Goal: Task Accomplishment & Management: Use online tool/utility

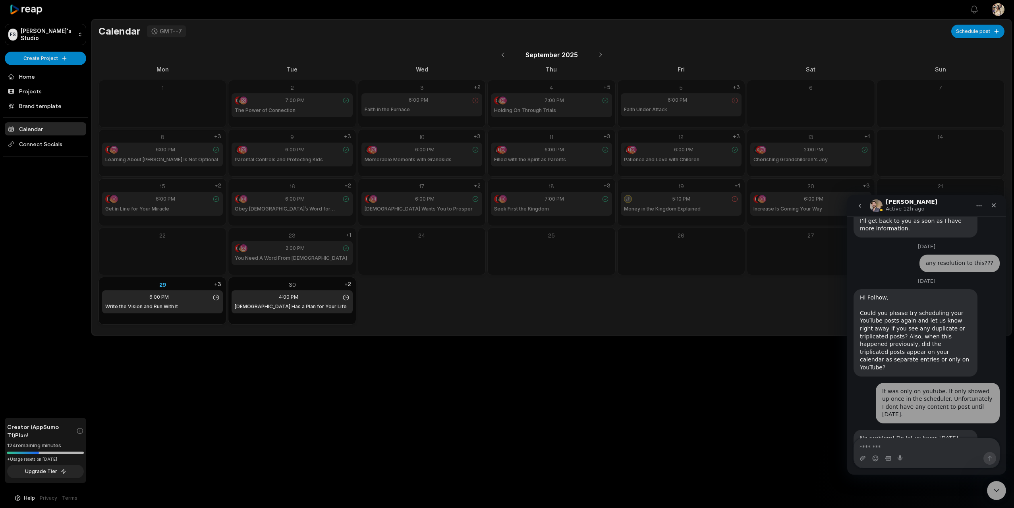
scroll to position [520, 0]
click at [598, 55] on button at bounding box center [601, 55] width 14 height 14
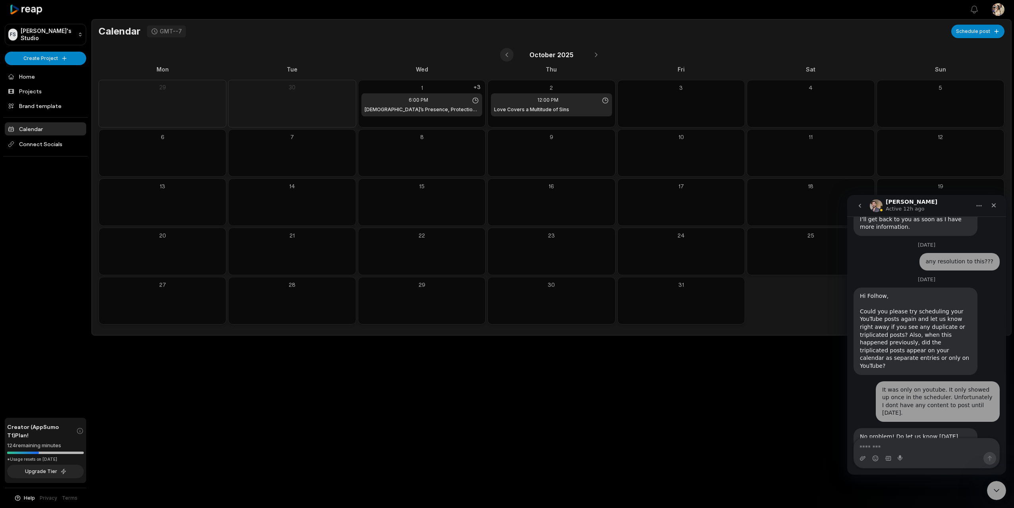
click at [509, 56] on button at bounding box center [507, 55] width 14 height 14
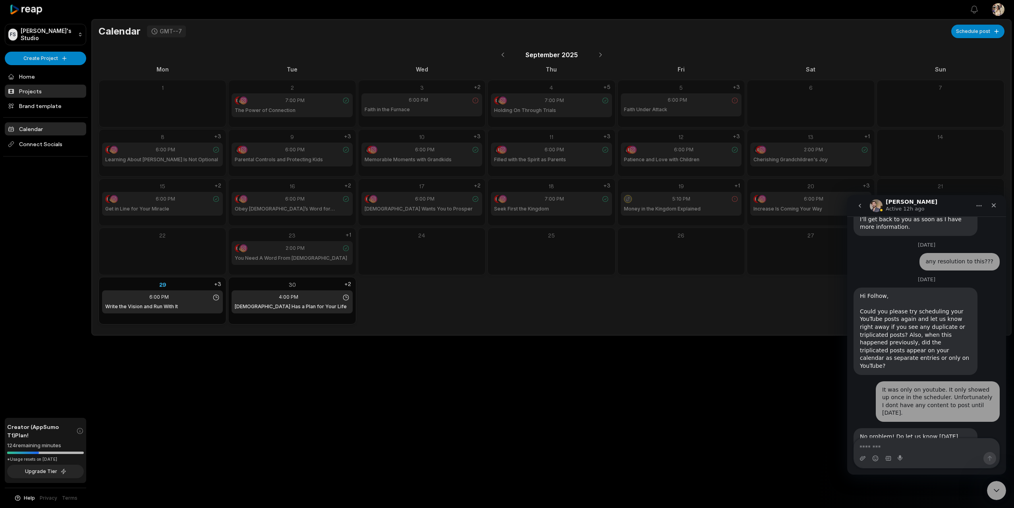
click at [39, 91] on link "Projects" at bounding box center [45, 91] width 81 height 13
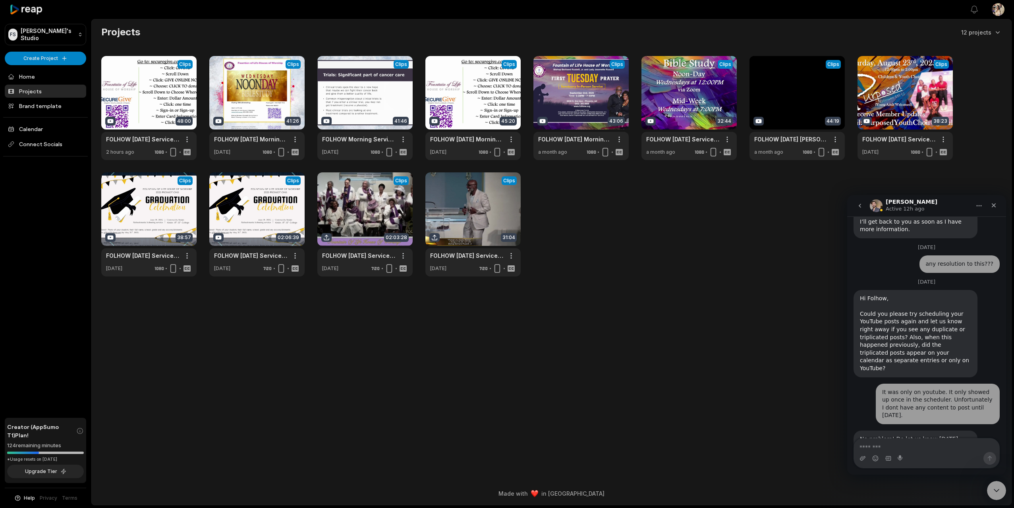
scroll to position [520, 0]
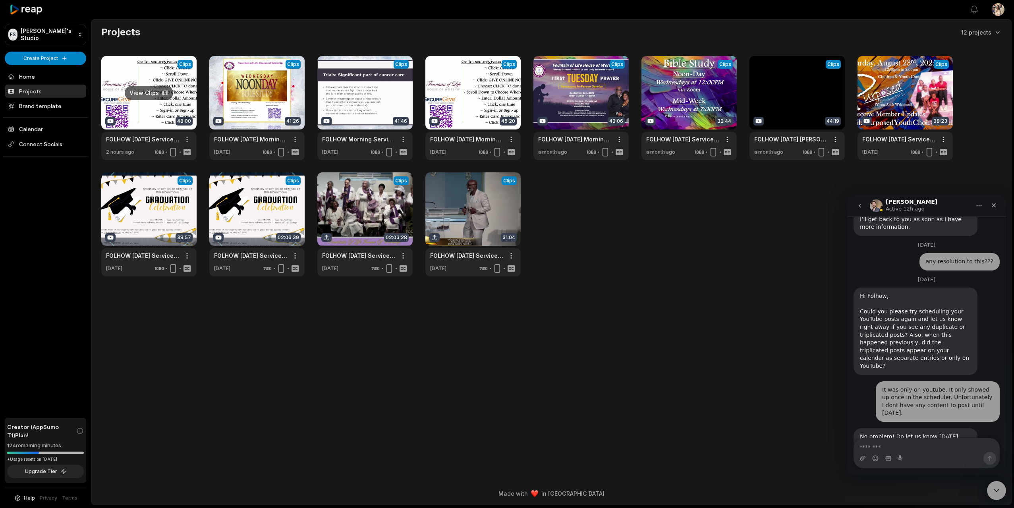
click at [114, 85] on link at bounding box center [148, 108] width 95 height 104
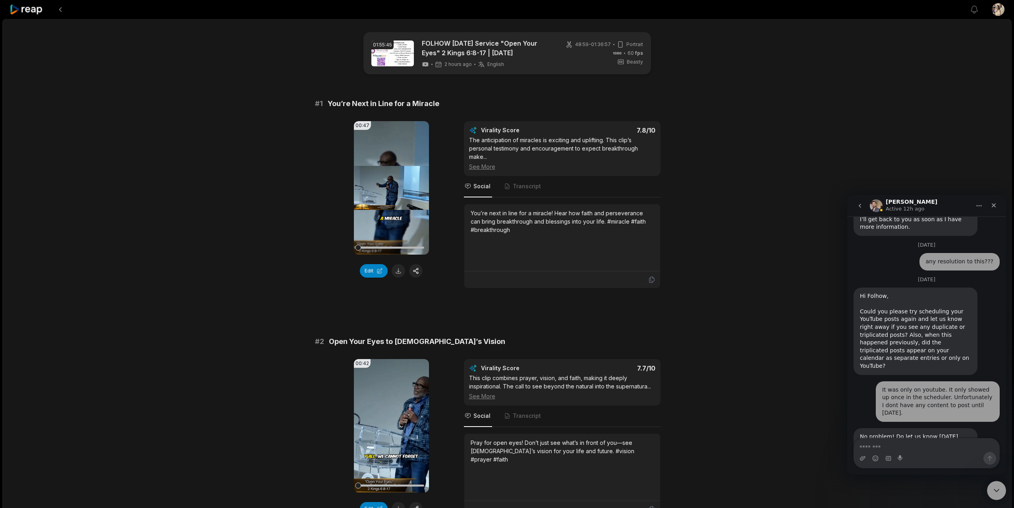
scroll to position [1925, 0]
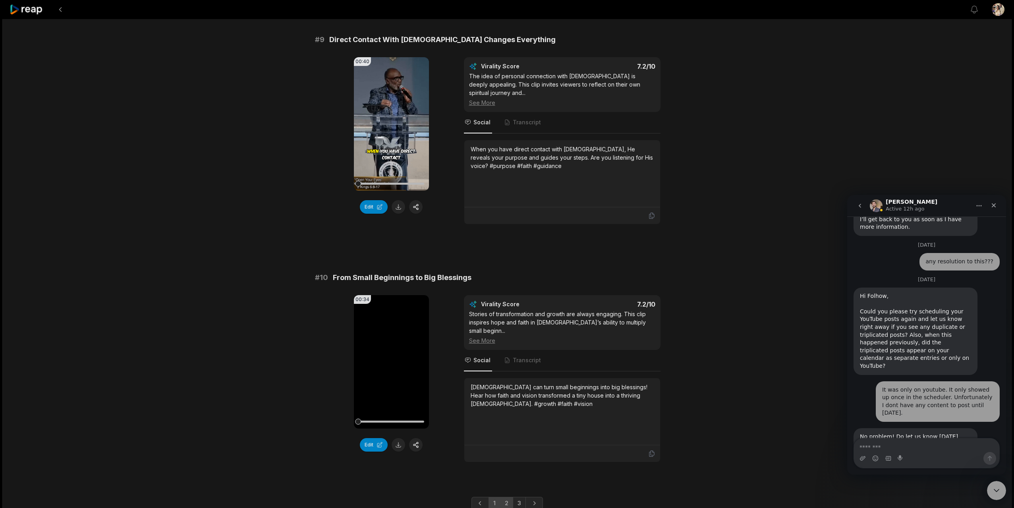
click at [504, 497] on link "2" at bounding box center [506, 503] width 13 height 13
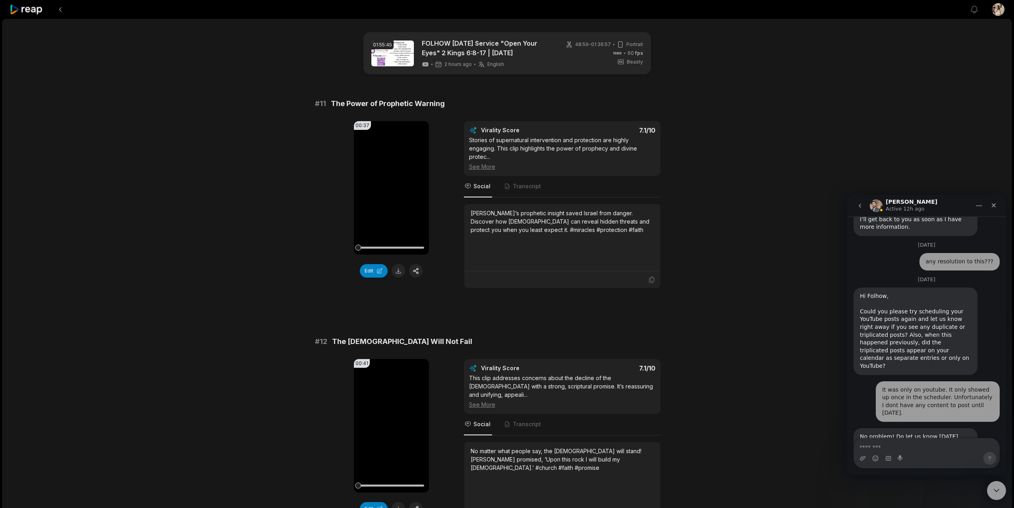
scroll to position [1646, 0]
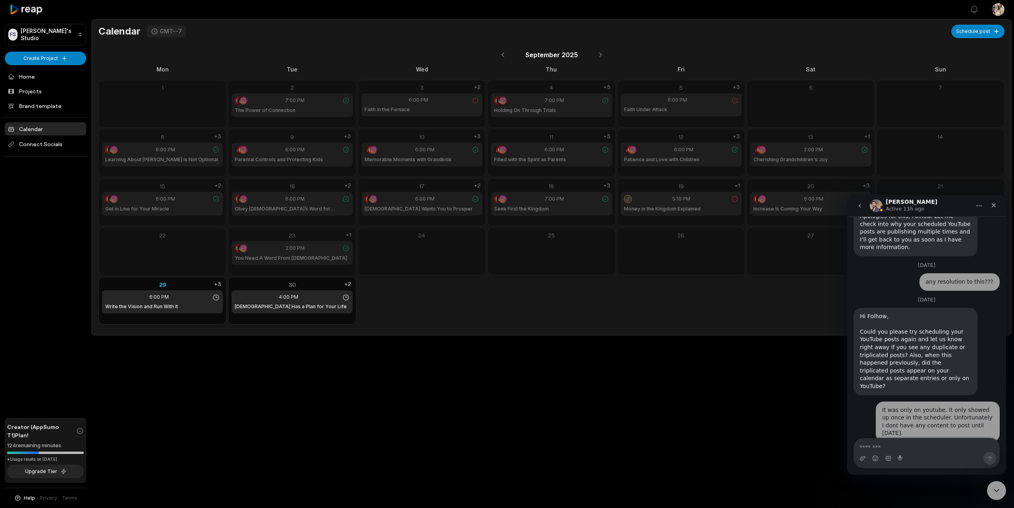
scroll to position [520, 0]
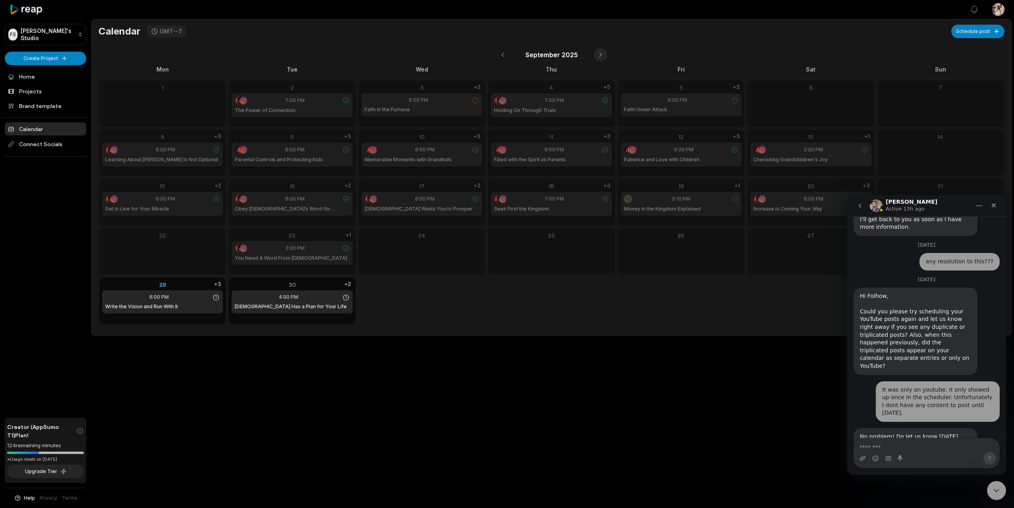
click at [599, 54] on button at bounding box center [601, 55] width 14 height 14
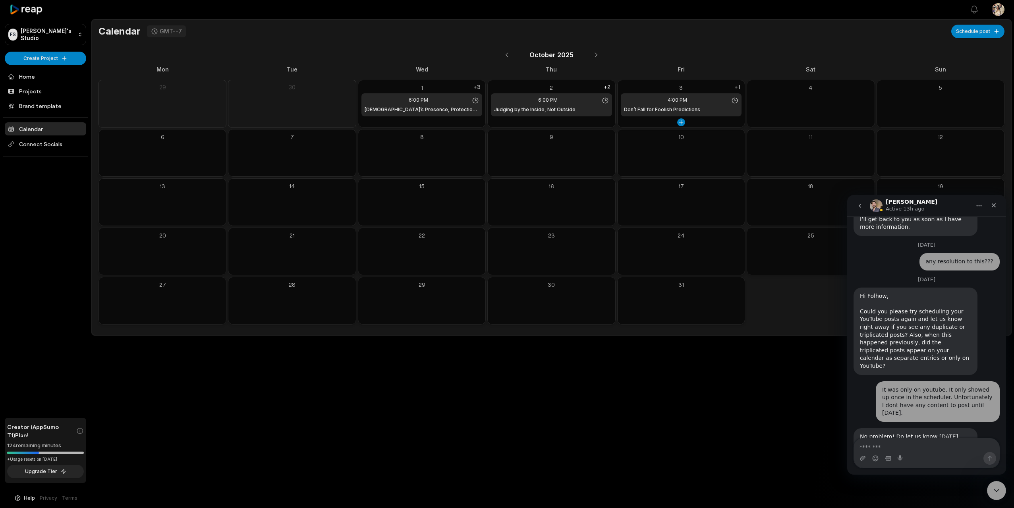
click at [681, 85] on div "3" at bounding box center [681, 87] width 121 height 8
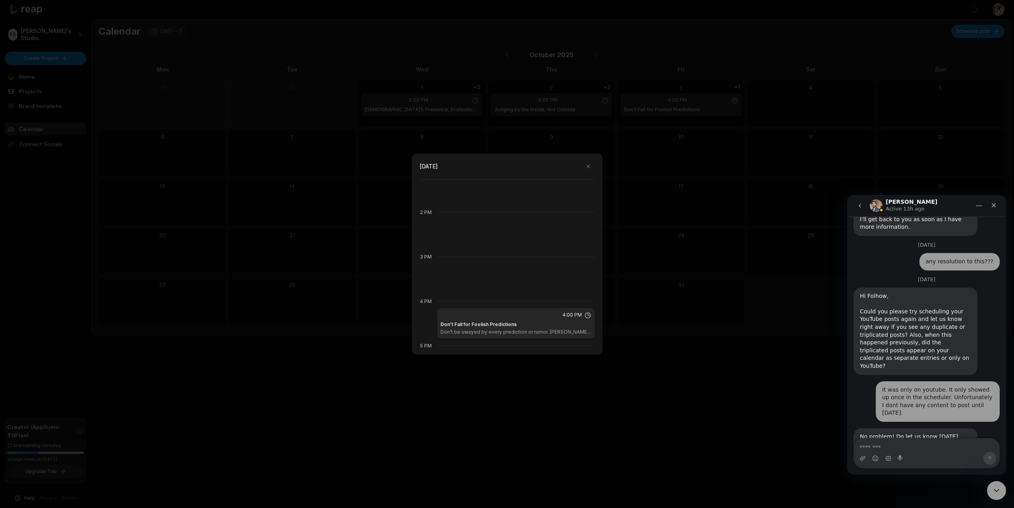
scroll to position [590, 0]
click at [588, 169] on button "button" at bounding box center [588, 166] width 13 height 13
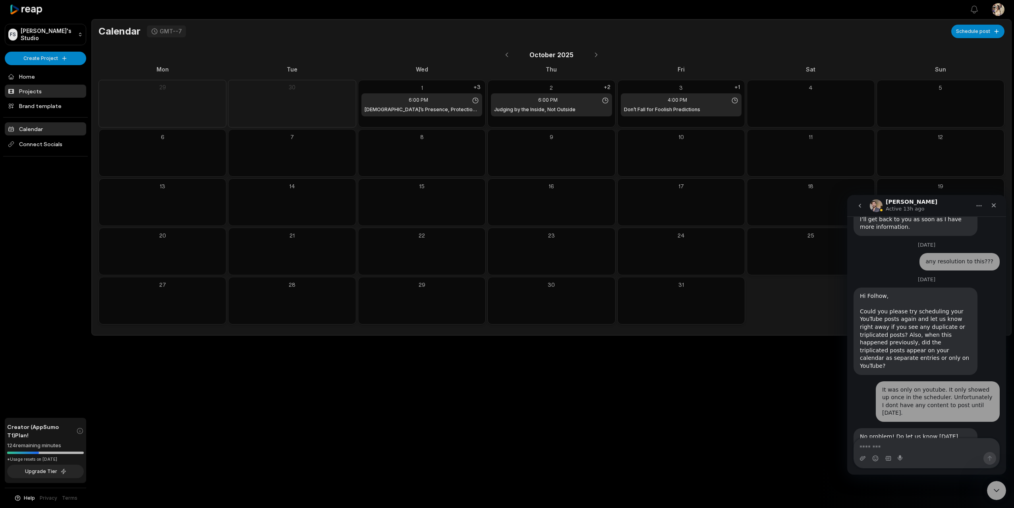
click at [28, 91] on link "Projects" at bounding box center [45, 91] width 81 height 13
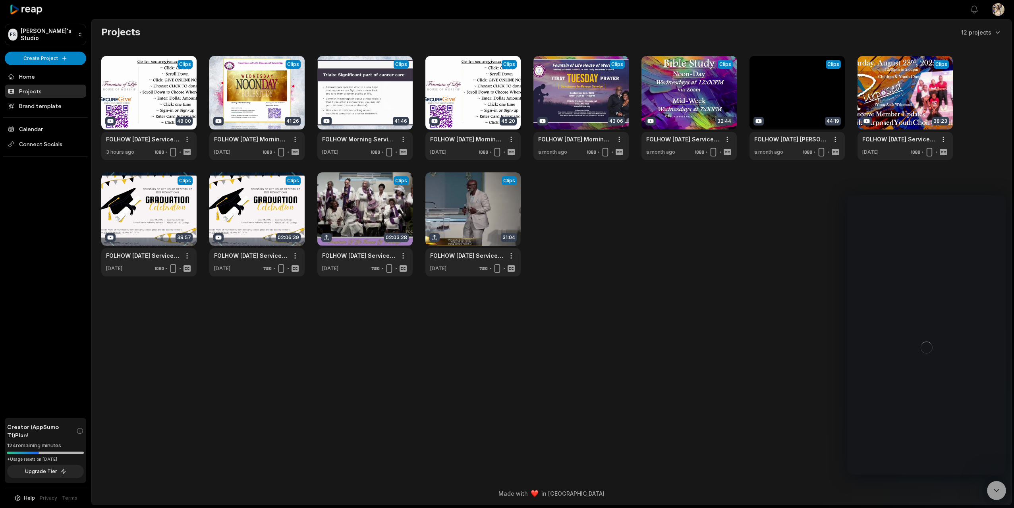
click at [167, 112] on link at bounding box center [148, 108] width 95 height 104
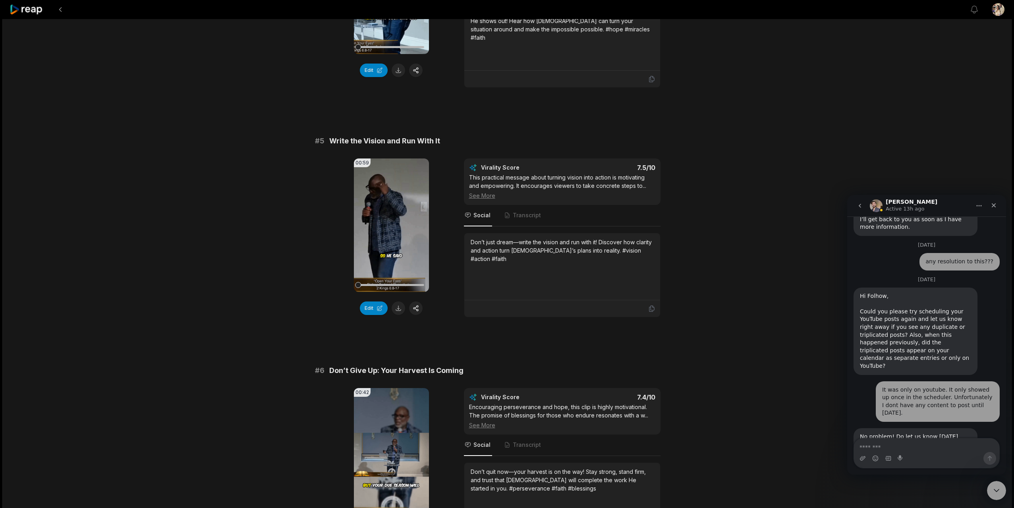
scroll to position [1925, 0]
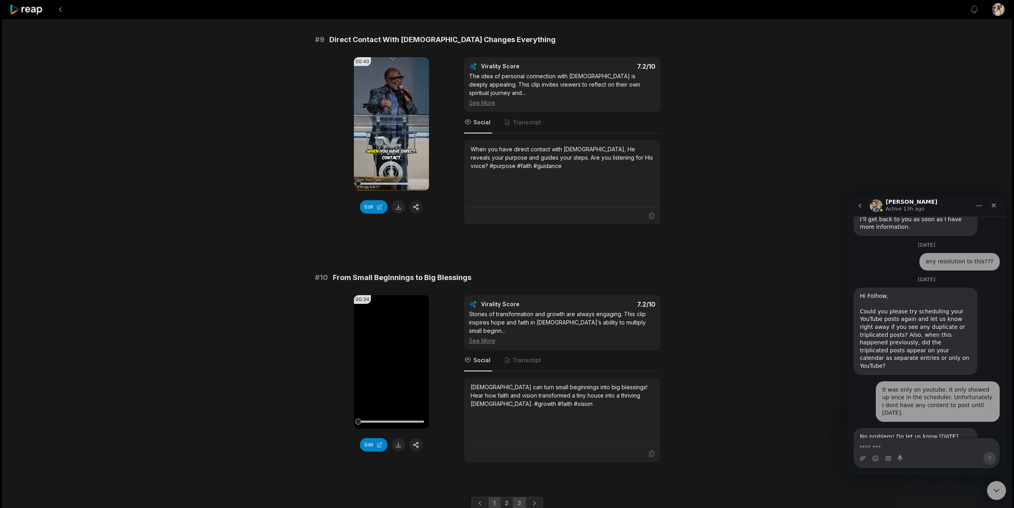
click at [517, 497] on link "3" at bounding box center [519, 503] width 13 height 13
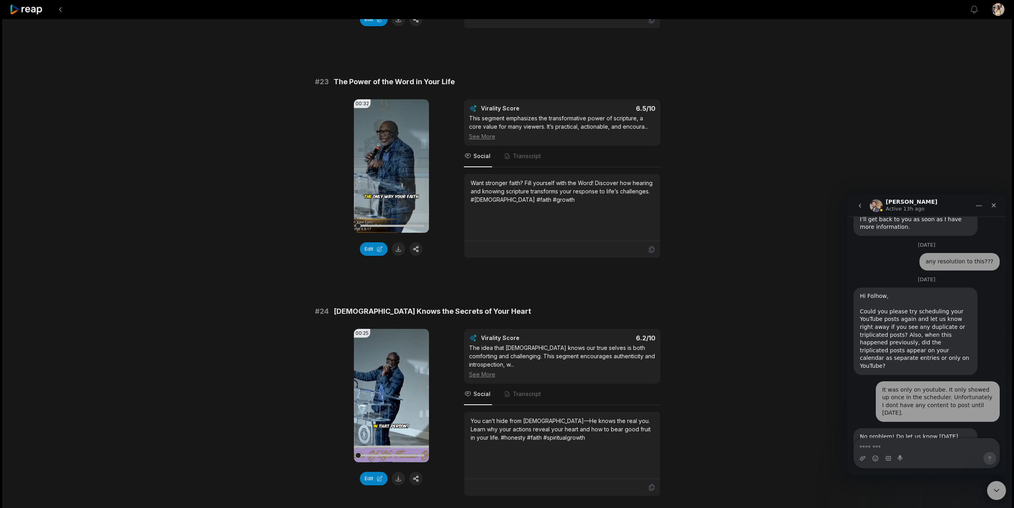
scroll to position [465, 0]
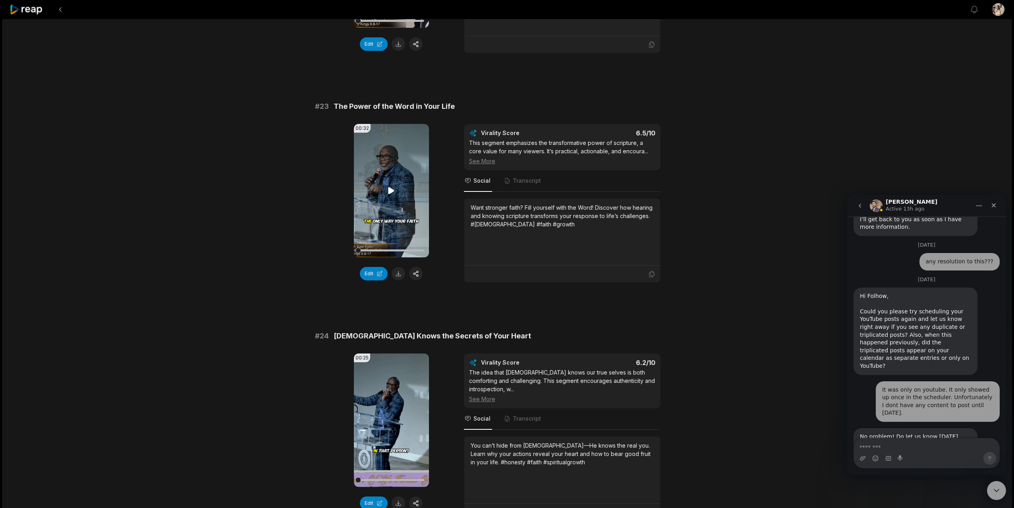
click at [388, 193] on icon at bounding box center [391, 190] width 6 height 7
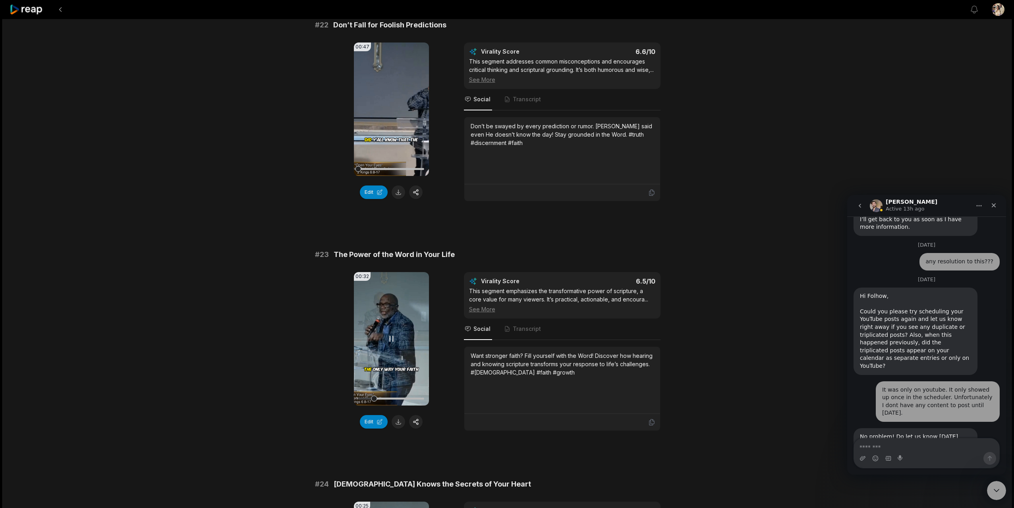
scroll to position [315, 0]
click at [417, 426] on button "button" at bounding box center [416, 423] width 14 height 14
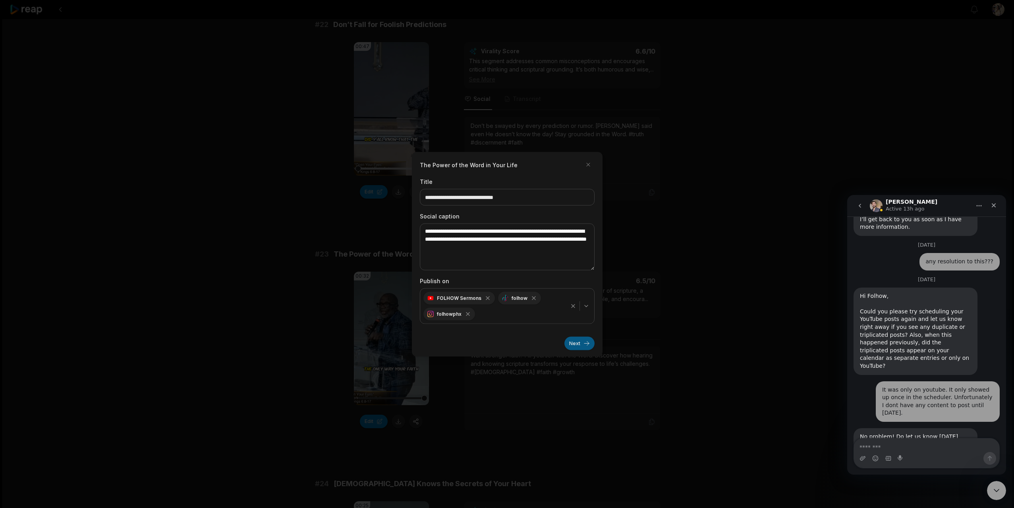
click at [578, 342] on button "Next" at bounding box center [579, 343] width 30 height 14
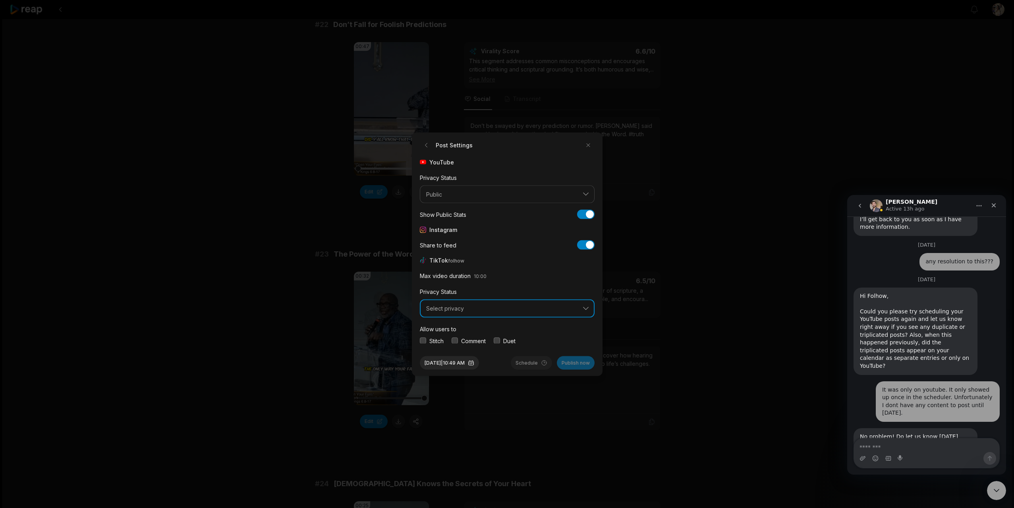
click at [463, 305] on span "Select privacy" at bounding box center [501, 308] width 151 height 7
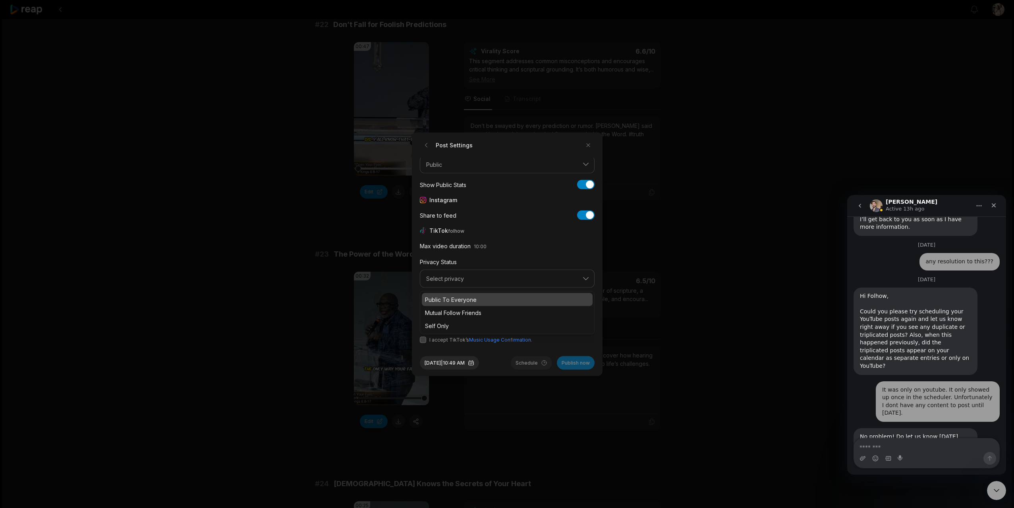
click at [470, 298] on p "Public To Everyone" at bounding box center [507, 299] width 164 height 8
click at [423, 311] on button "button" at bounding box center [423, 311] width 6 height 6
click at [453, 312] on button "button" at bounding box center [454, 311] width 6 height 6
click at [499, 312] on button "button" at bounding box center [497, 311] width 6 height 6
click at [423, 336] on button "button" at bounding box center [423, 339] width 6 height 6
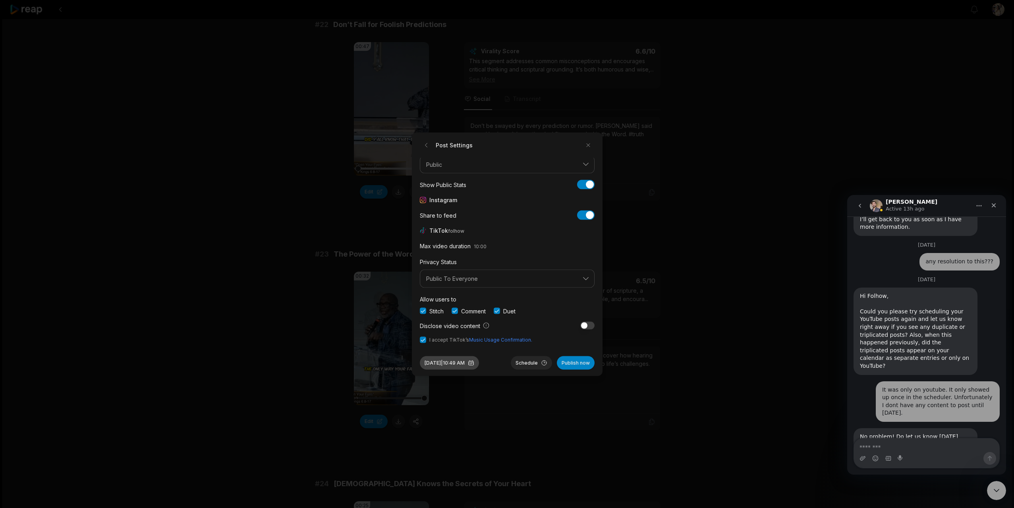
click at [439, 361] on button "Sep 29, 2025 | 10:49 AM" at bounding box center [449, 363] width 59 height 14
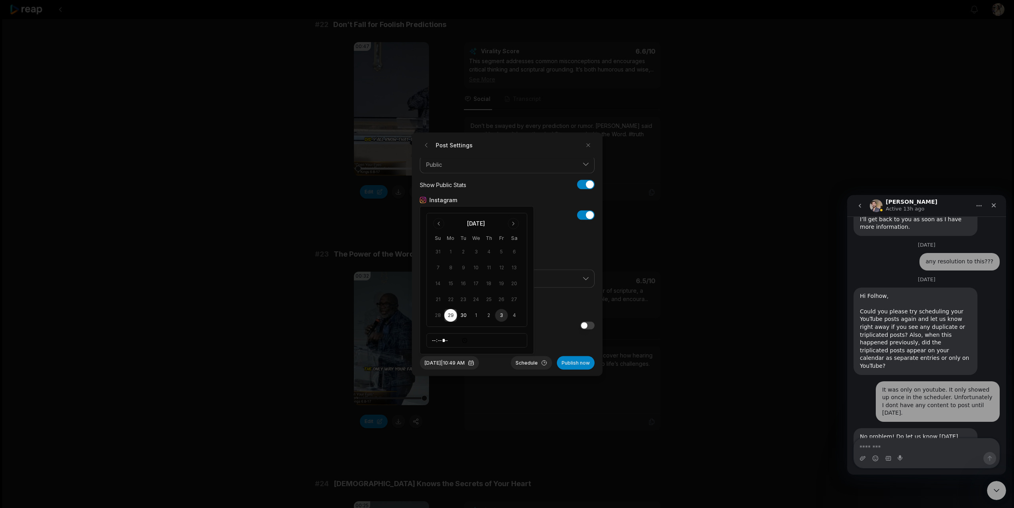
click at [501, 312] on button "3" at bounding box center [501, 315] width 13 height 13
click at [436, 341] on input "*****" at bounding box center [476, 340] width 101 height 14
type input "*****"
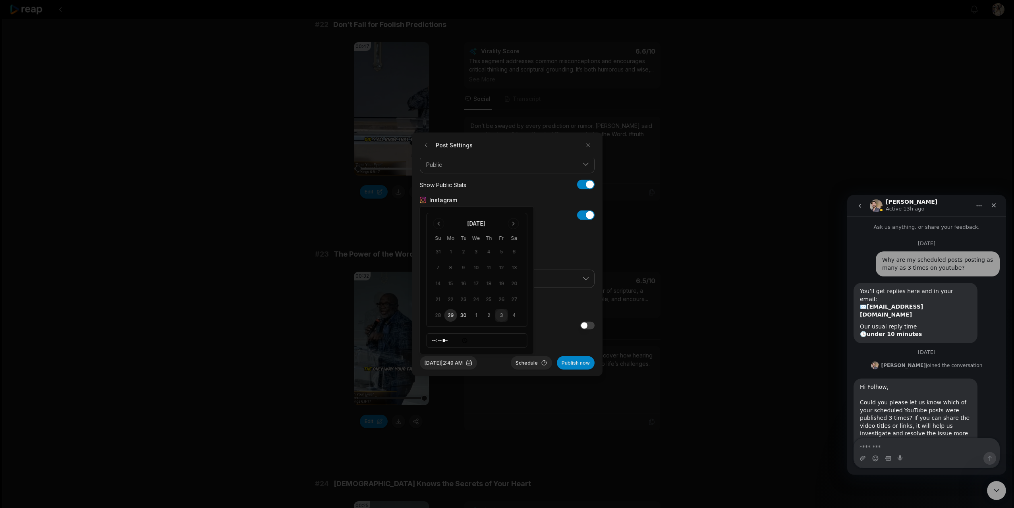
scroll to position [520, 0]
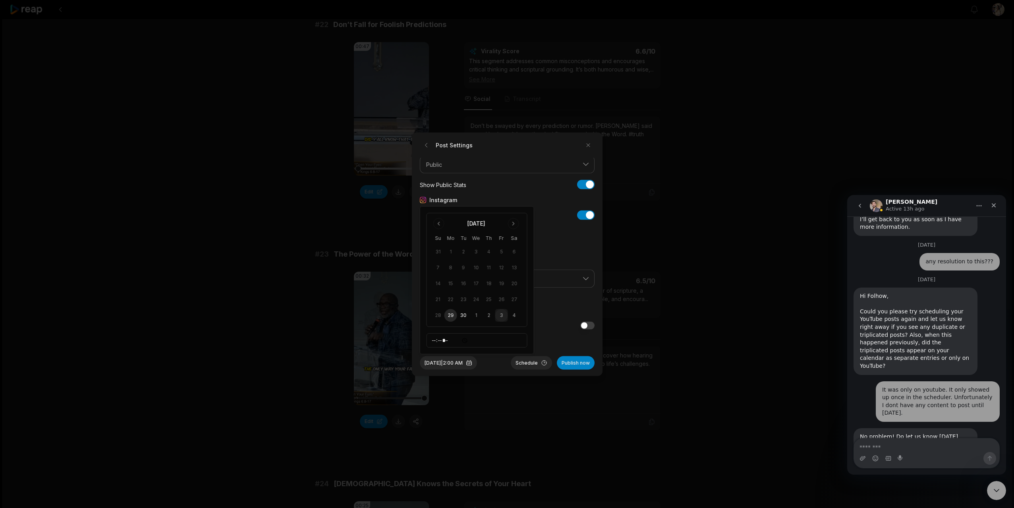
click at [454, 341] on input "*****" at bounding box center [476, 340] width 101 height 14
type input "*****"
click at [528, 364] on button "Schedule" at bounding box center [531, 363] width 41 height 14
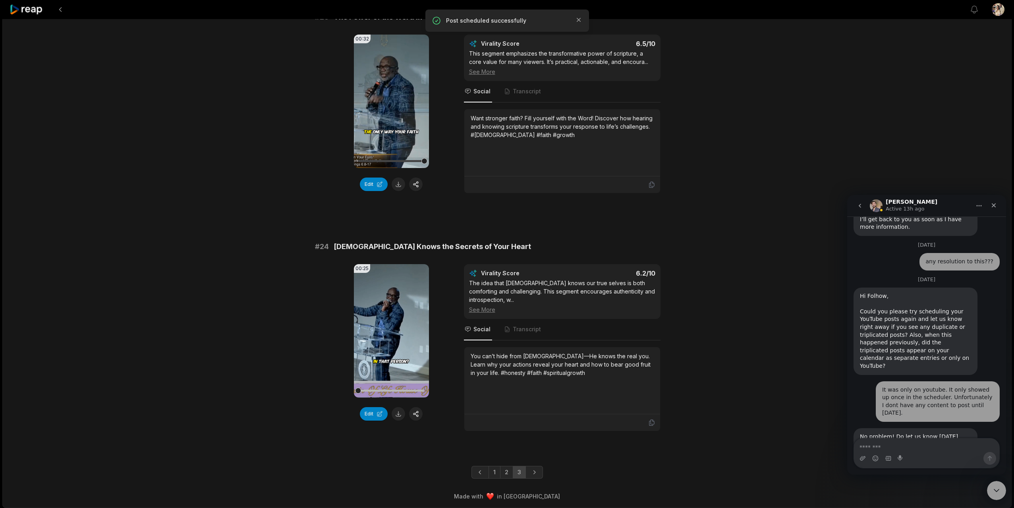
scroll to position [556, 0]
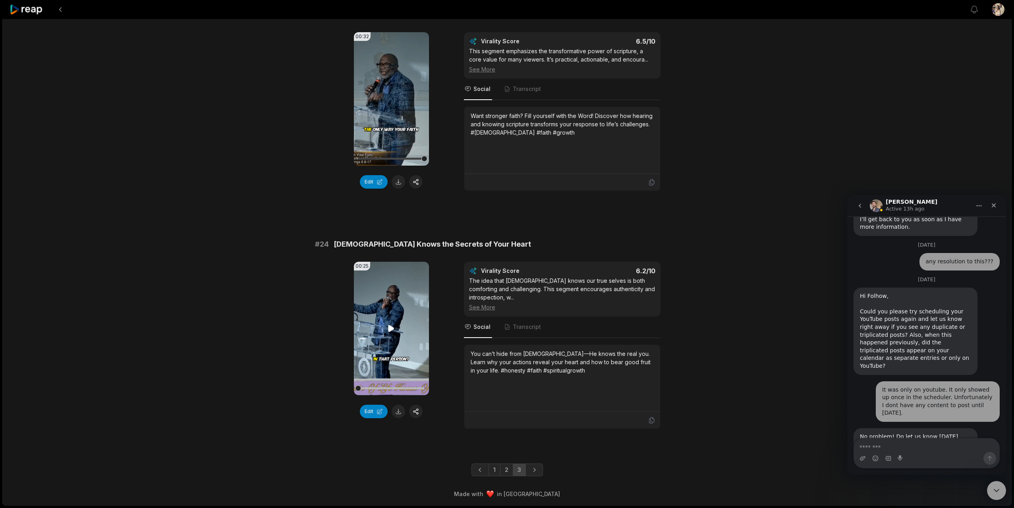
click at [391, 329] on icon at bounding box center [391, 328] width 6 height 7
click at [505, 472] on link "2" at bounding box center [506, 469] width 13 height 13
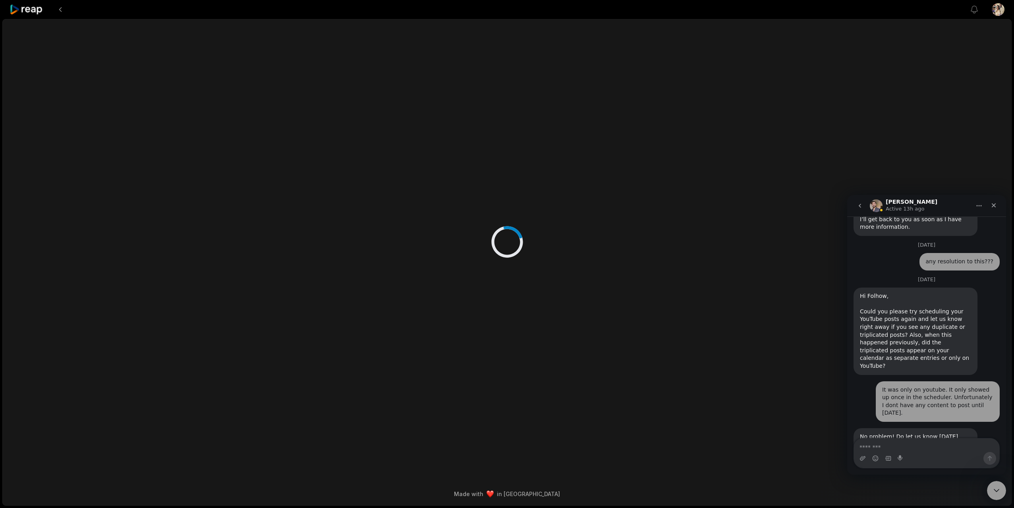
scroll to position [0, 0]
